Goal: Task Accomplishment & Management: Complete application form

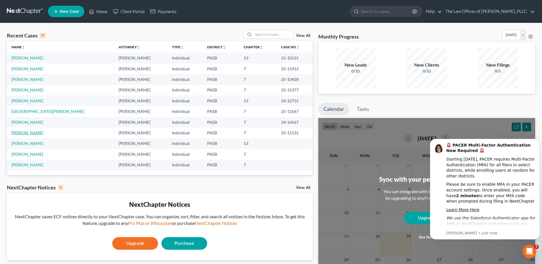
click at [43, 134] on link "[PERSON_NAME]" at bounding box center [27, 132] width 32 height 5
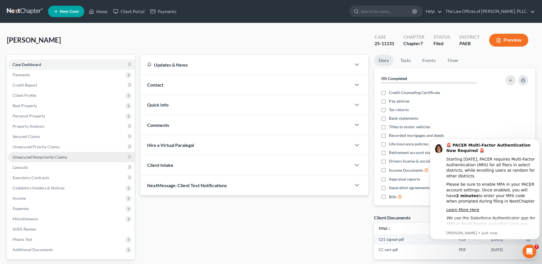
click at [61, 156] on span "Unsecured Nonpriority Claims" at bounding box center [40, 157] width 55 height 5
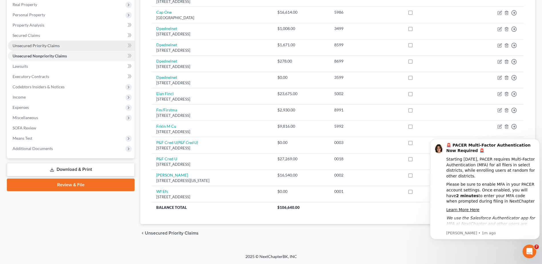
scroll to position [15, 0]
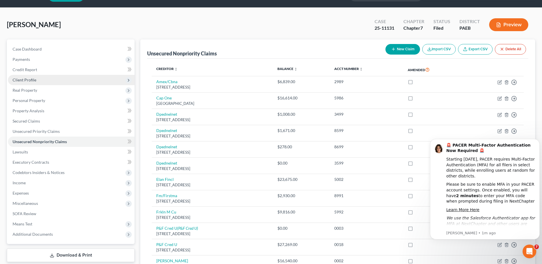
click at [34, 82] on span "Client Profile" at bounding box center [25, 79] width 24 height 5
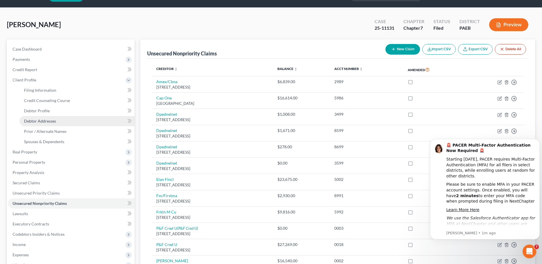
click at [45, 119] on span "Debtor Addresses" at bounding box center [40, 121] width 32 height 5
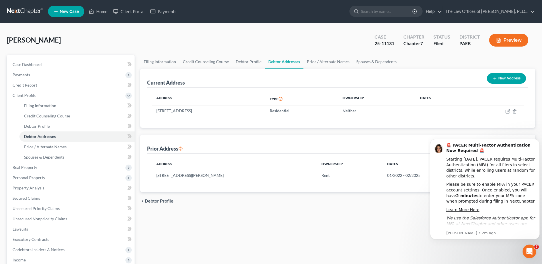
click at [22, 11] on link at bounding box center [25, 11] width 37 height 10
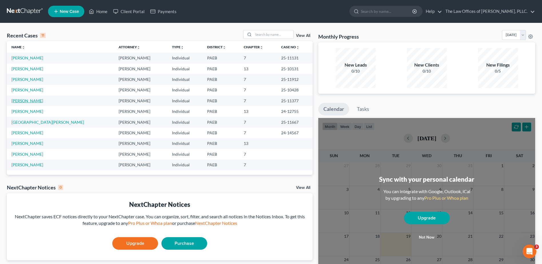
click at [36, 99] on link "[PERSON_NAME]" at bounding box center [27, 100] width 32 height 5
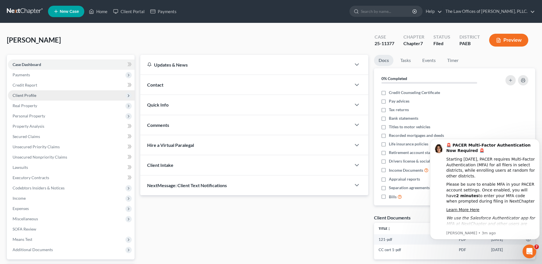
click at [33, 94] on span "Client Profile" at bounding box center [25, 95] width 24 height 5
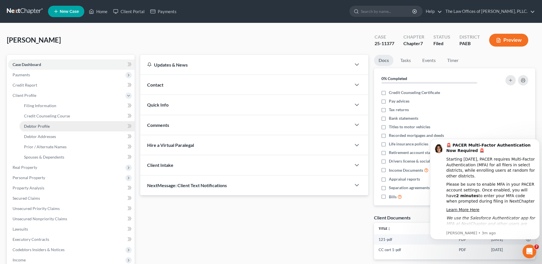
click at [47, 125] on span "Debtor Profile" at bounding box center [37, 126] width 26 height 5
select select "0"
select select "2"
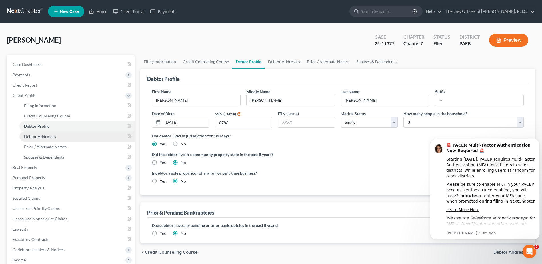
click at [50, 134] on span "Debtor Addresses" at bounding box center [40, 136] width 32 height 5
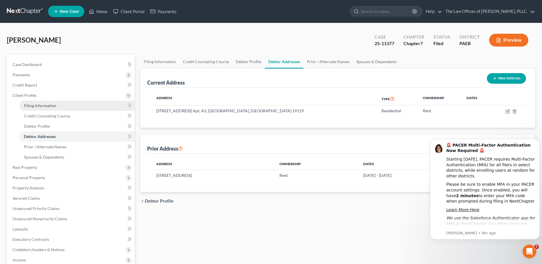
drag, startPoint x: 210, startPoint y: 210, endPoint x: 113, endPoint y: 102, distance: 144.9
click at [113, 102] on link "Filing Information" at bounding box center [76, 106] width 115 height 10
select select "1"
select select "0"
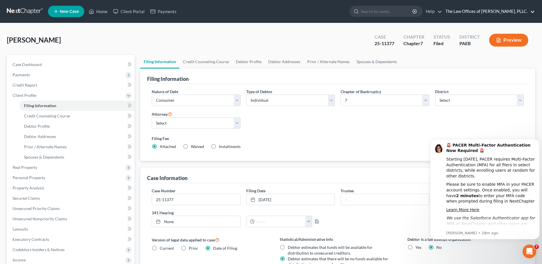
drag, startPoint x: 117, startPoint y: 99, endPoint x: 531, endPoint y: 10, distance: 423.9
click at [531, 10] on link "The Law Offices of [PERSON_NAME], PLLC." at bounding box center [489, 11] width 92 height 10
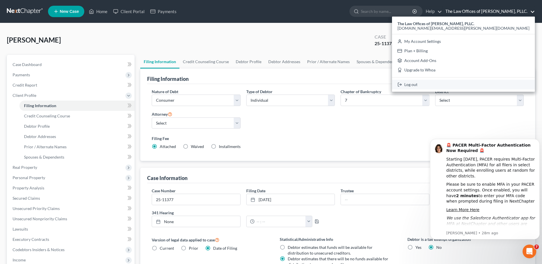
click at [465, 88] on link "Log out" at bounding box center [463, 85] width 143 height 10
